Goal: Task Accomplishment & Management: Use online tool/utility

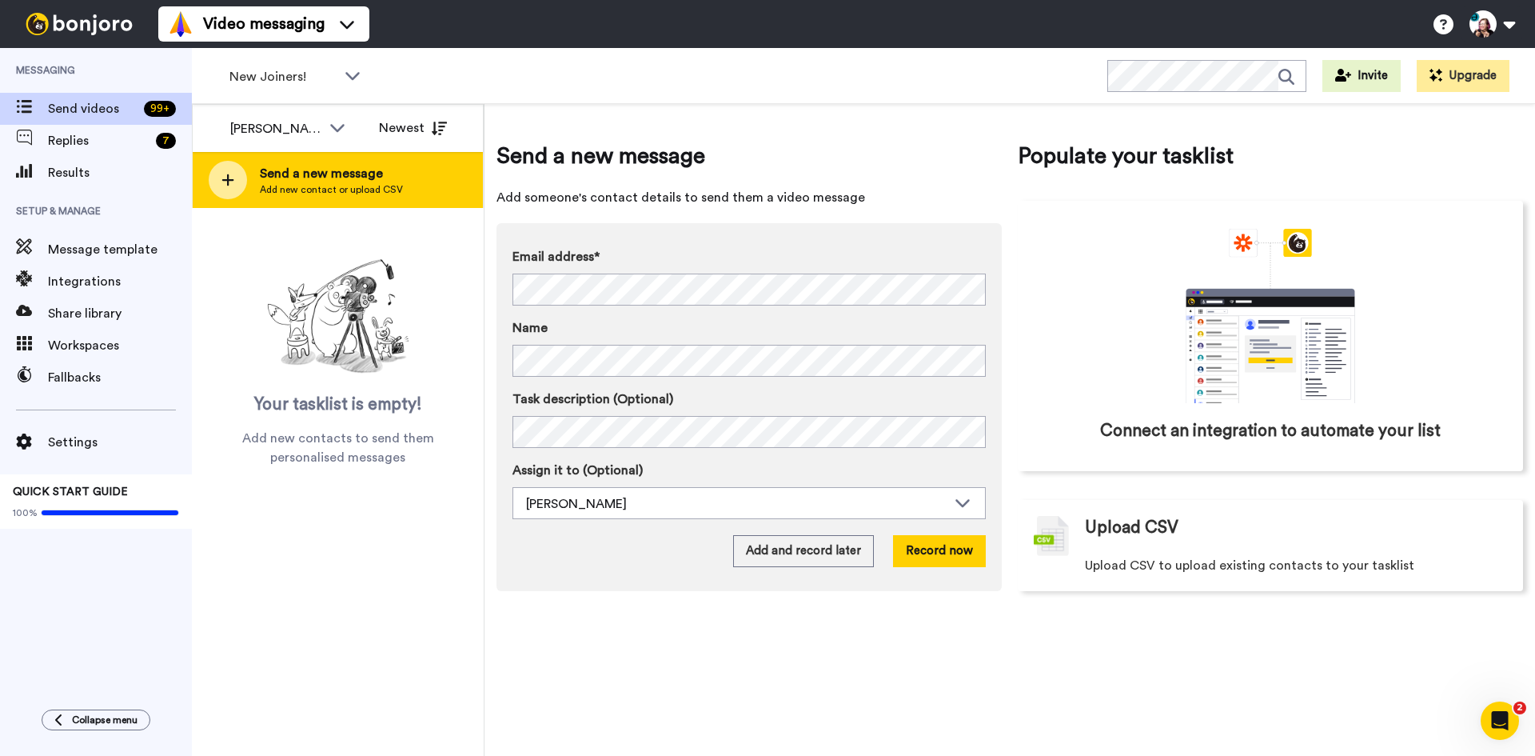
click at [223, 182] on icon at bounding box center [228, 180] width 13 height 14
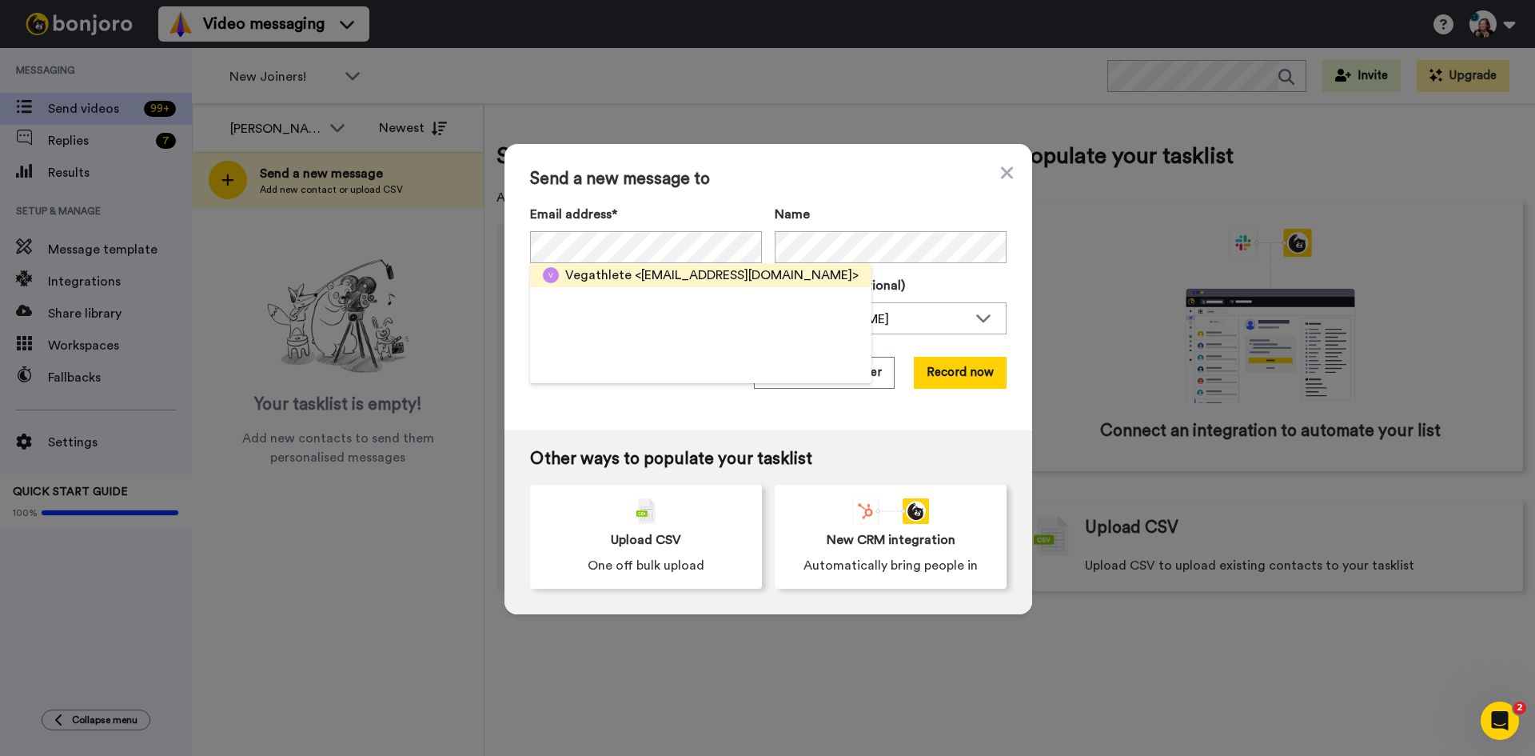
click at [689, 276] on span "<vierjaor1@gmail.com>" at bounding box center [747, 274] width 224 height 19
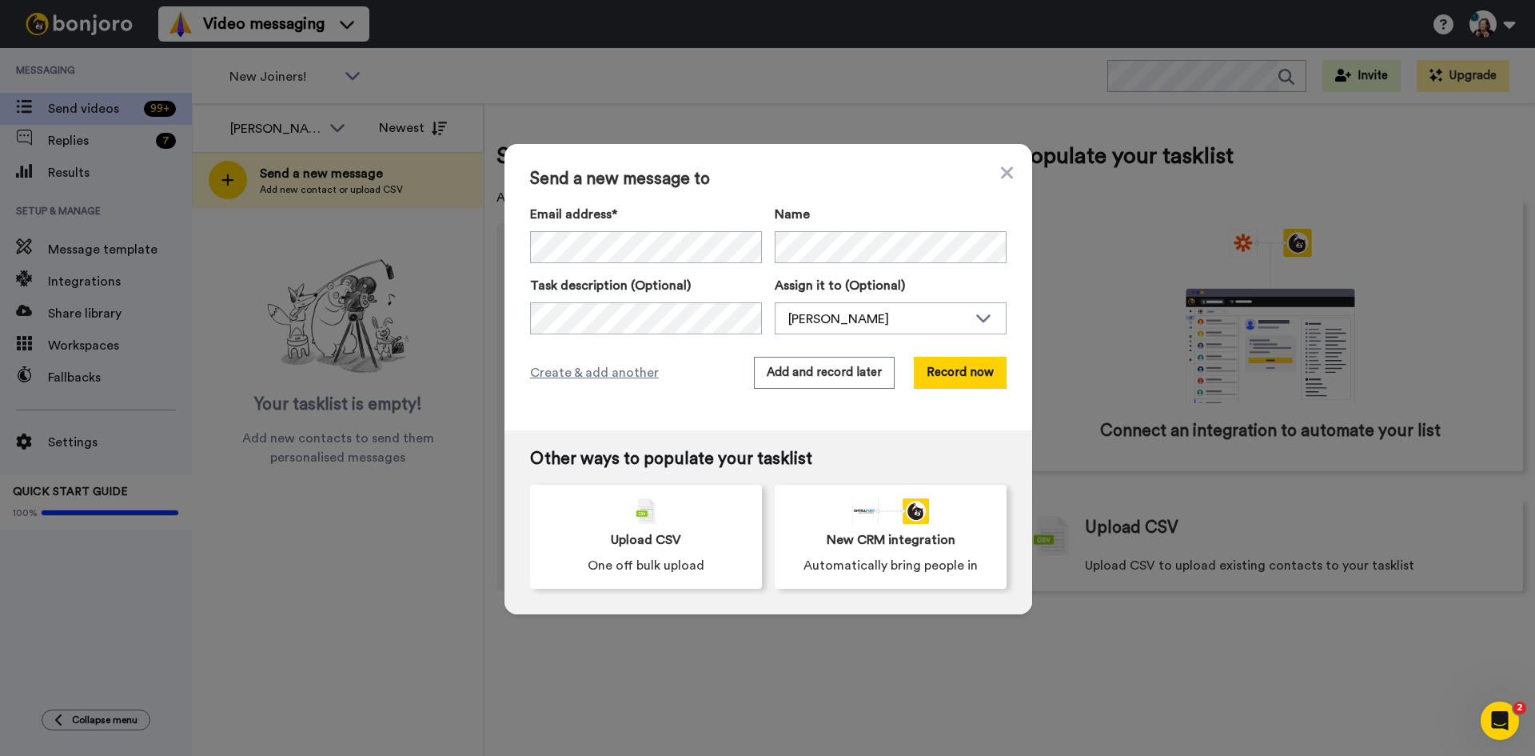
click at [752, 273] on div "Email address* Vegathlete <vierjaor1@gmail.com> Name Task description (Optional…" at bounding box center [768, 270] width 477 height 130
click at [791, 363] on button "Add and record later" at bounding box center [824, 373] width 141 height 32
